Goal: Information Seeking & Learning: Learn about a topic

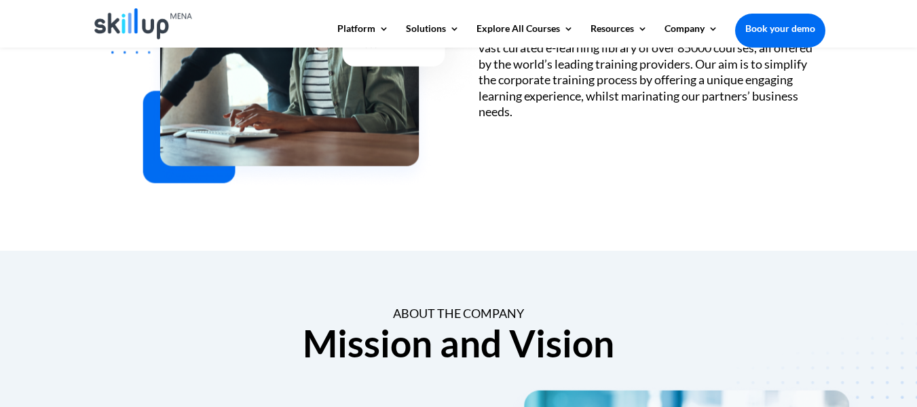
scroll to position [623, 0]
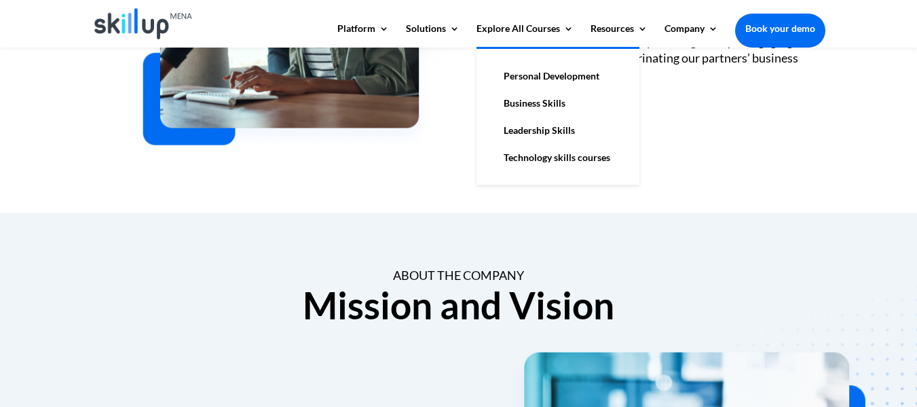
click at [537, 100] on link "Business Skills" at bounding box center [558, 103] width 136 height 27
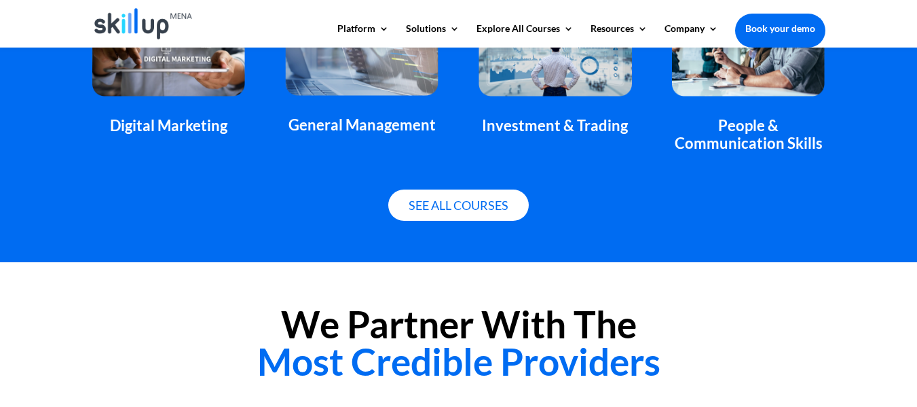
scroll to position [1086, 0]
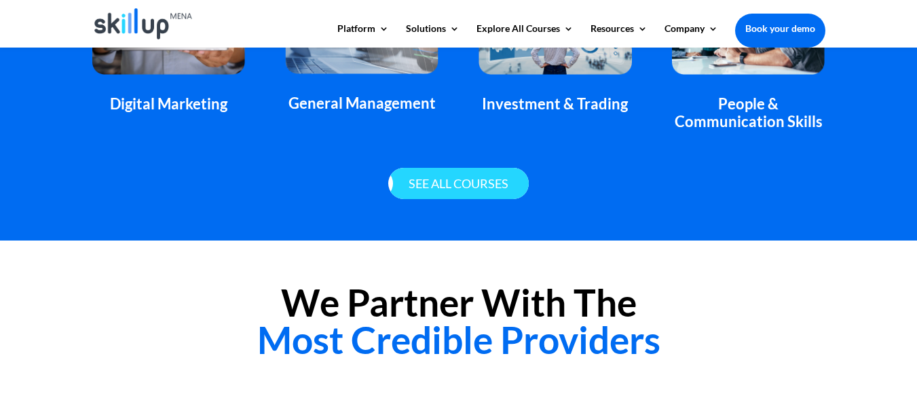
click at [484, 176] on link "See all courses" at bounding box center [458, 184] width 141 height 32
